Goal: Task Accomplishment & Management: Complete application form

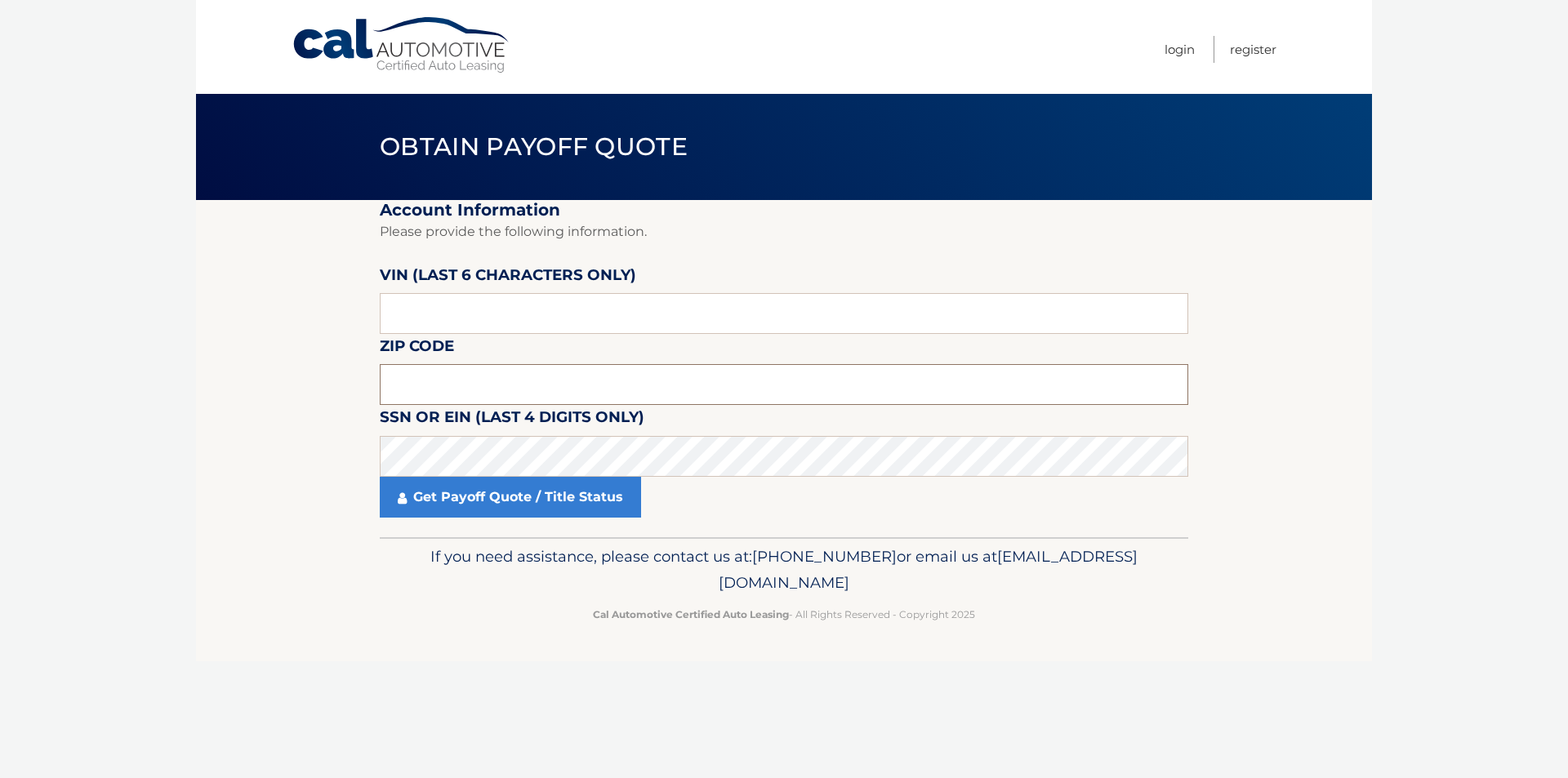
click at [804, 391] on input "text" at bounding box center [784, 385] width 809 height 41
paste input "15226"
type input "15226"
drag, startPoint x: 112, startPoint y: 417, endPoint x: 171, endPoint y: 388, distance: 65.7
click at [112, 415] on body "Cal Automotive Menu Login Register Obtain Payoff Quote" at bounding box center [784, 389] width 1568 height 778
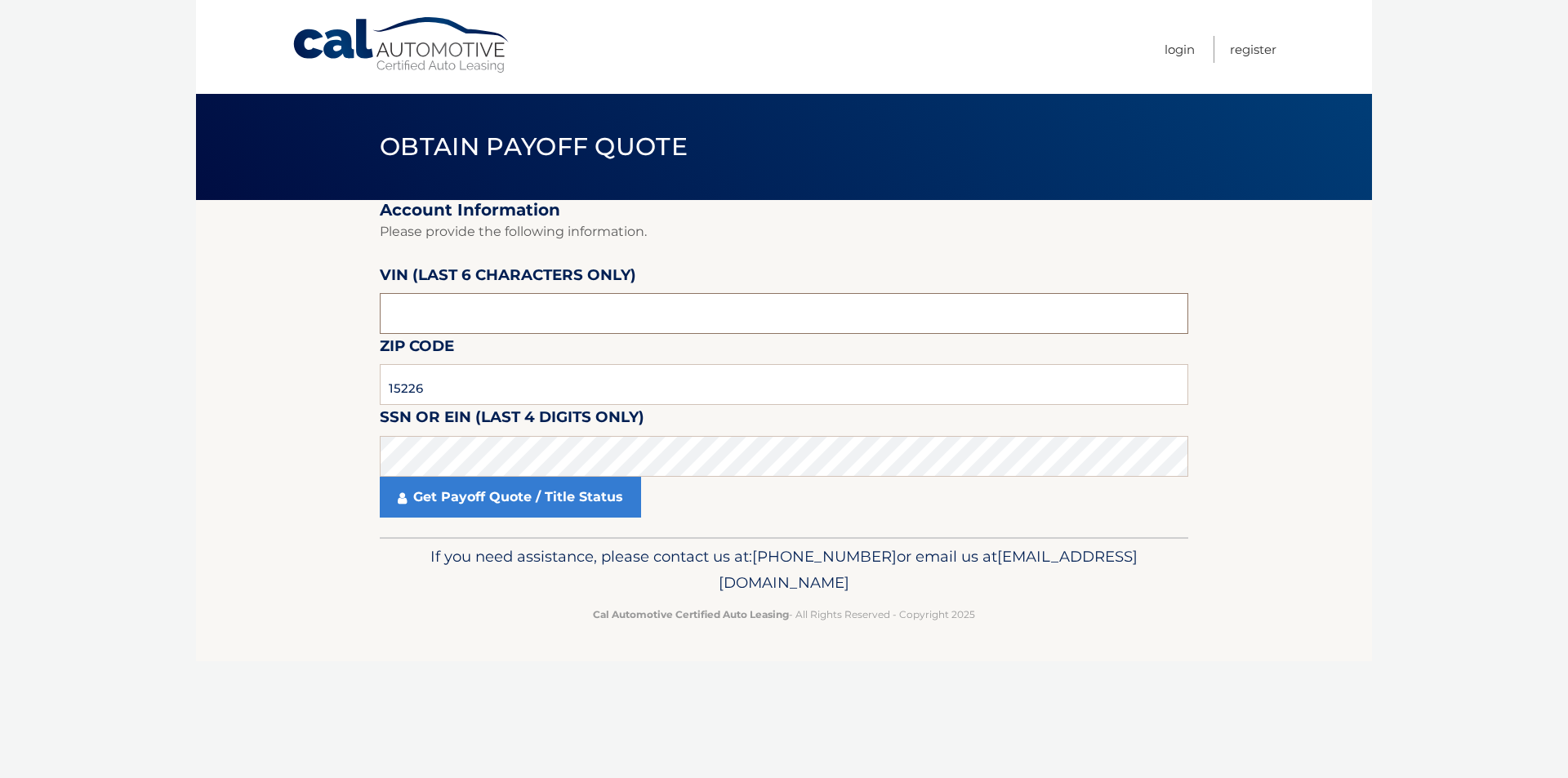
click at [626, 311] on input "text" at bounding box center [784, 313] width 809 height 41
paste input "193375"
type input "193375"
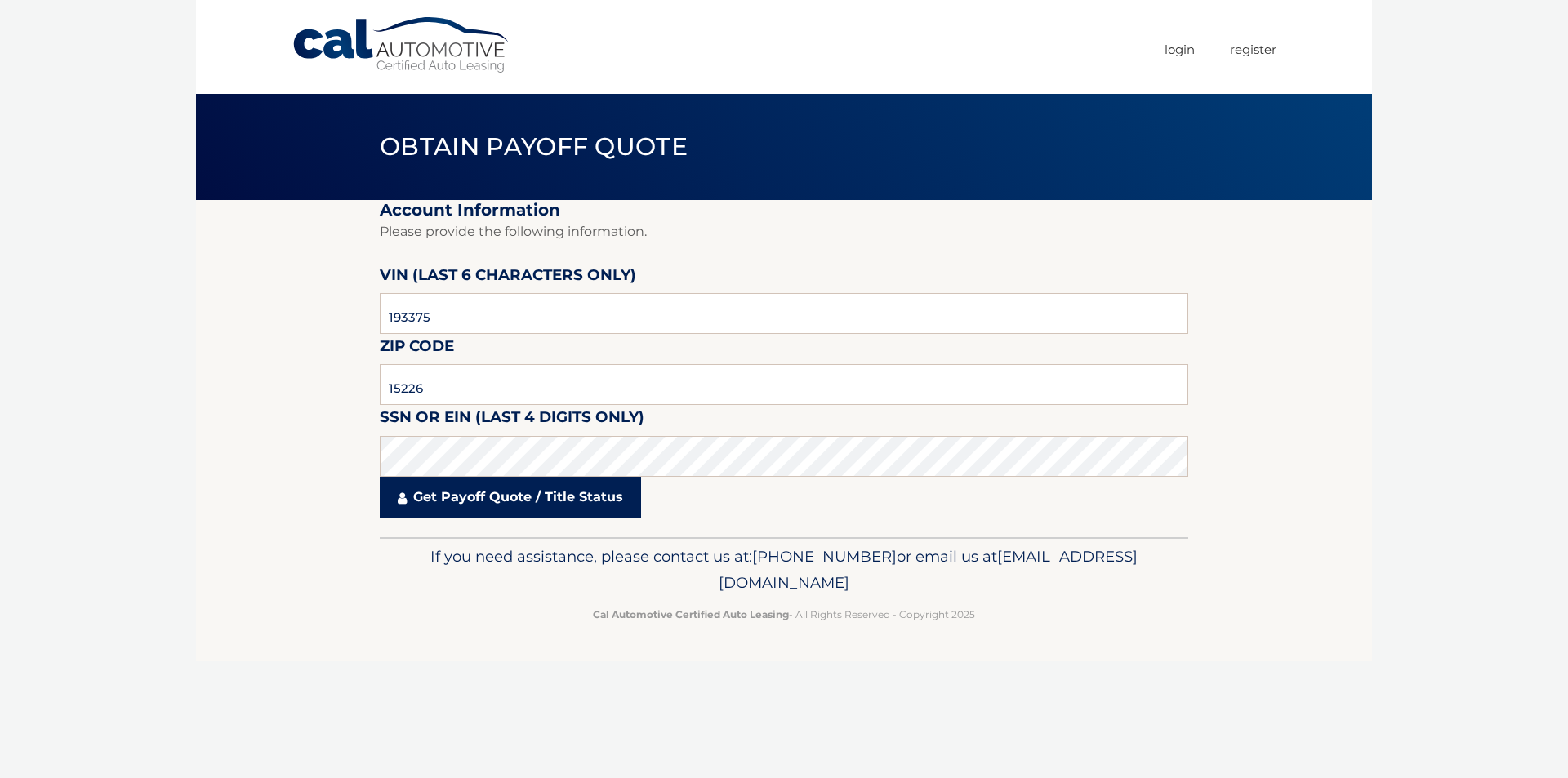
click at [595, 506] on link "Get Payoff Quote / Title Status" at bounding box center [510, 497] width 261 height 41
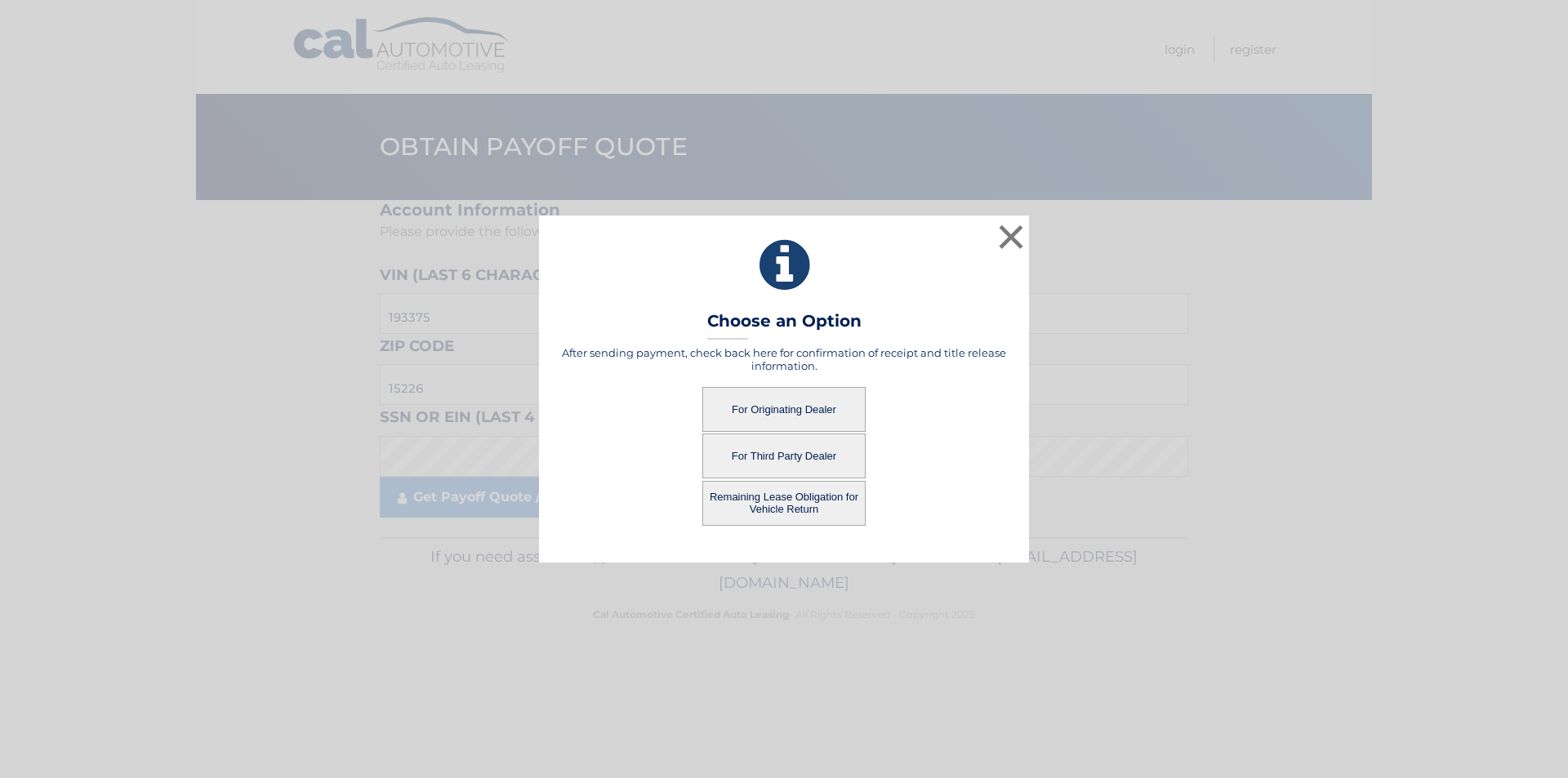
click at [778, 410] on button "For Originating Dealer" at bounding box center [784, 409] width 163 height 45
click at [796, 413] on button "For Originating Dealer" at bounding box center [784, 409] width 163 height 45
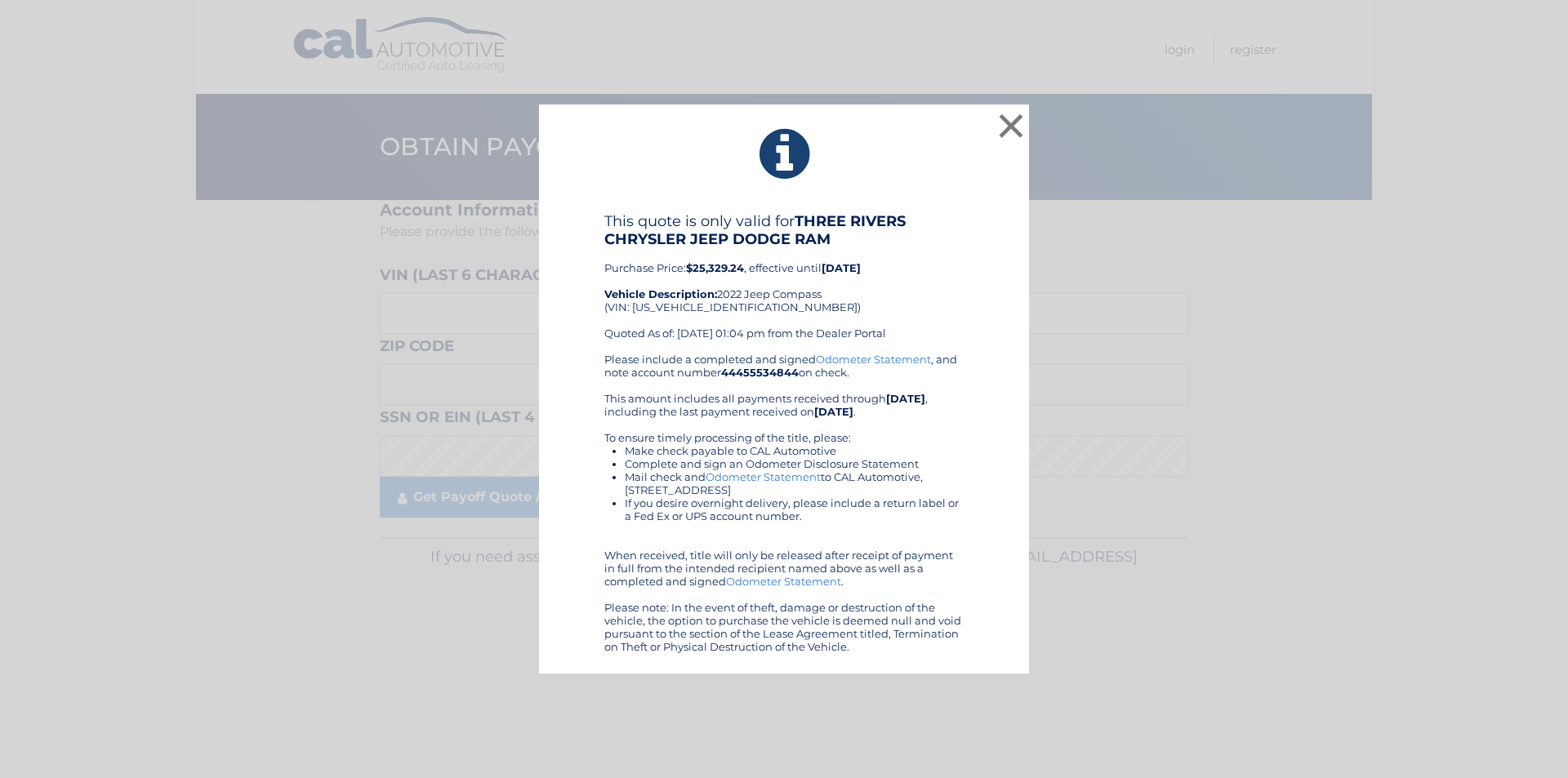
click at [1317, 560] on div "× This quote is only valid for THREE RIVERS CHRYSLER JEEP DODGE RAM Purchase Pr…" at bounding box center [784, 389] width 1555 height 570
